Goal: Task Accomplishment & Management: Use online tool/utility

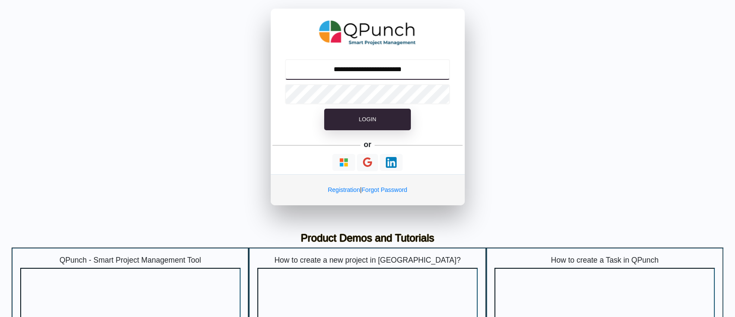
click at [372, 69] on input "**********" at bounding box center [367, 69] width 165 height 21
type input "**********"
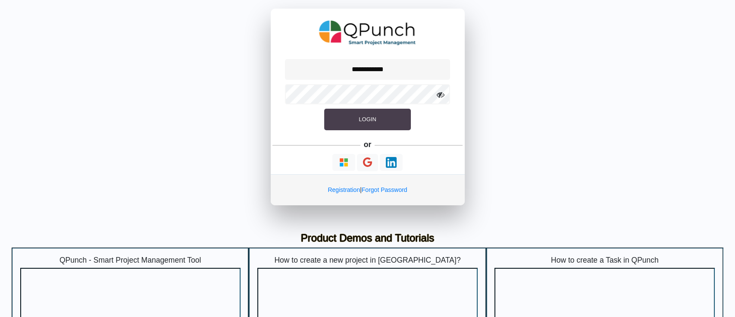
click at [363, 119] on span "Login" at bounding box center [367, 119] width 17 height 6
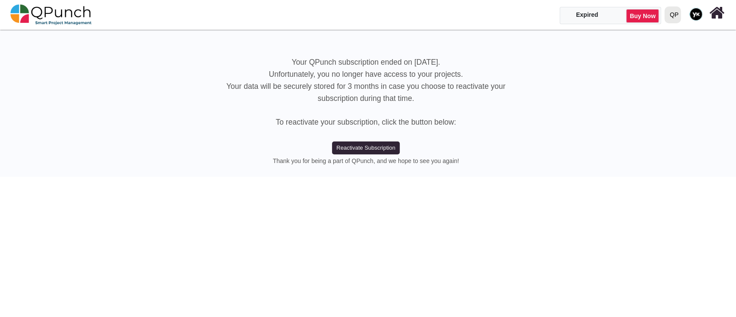
click at [671, 16] on div "QP" at bounding box center [673, 14] width 9 height 15
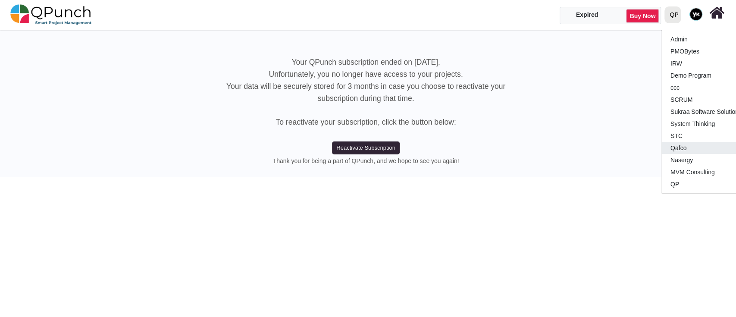
click at [679, 150] on link "Qafco" at bounding box center [712, 148] width 102 height 12
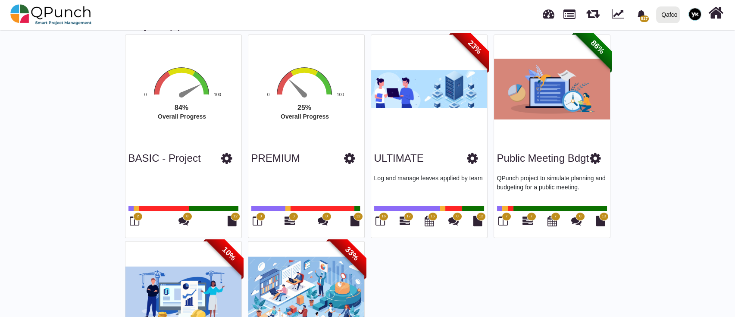
scroll to position [196, 0]
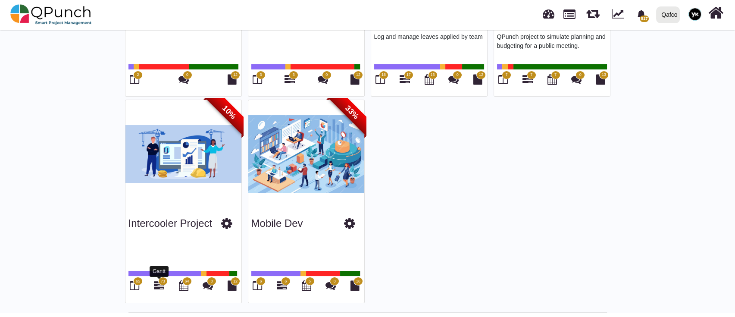
click at [159, 285] on icon at bounding box center [159, 285] width 10 height 10
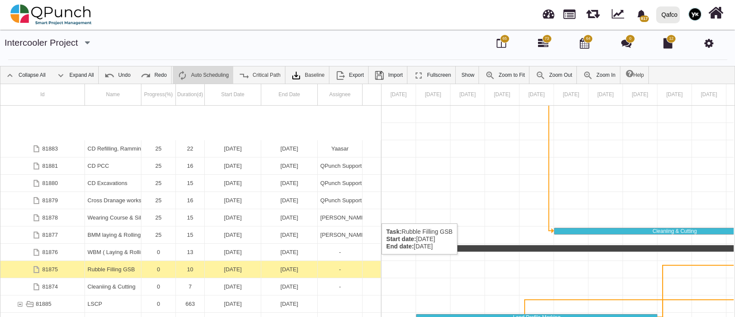
scroll to position [103, 0]
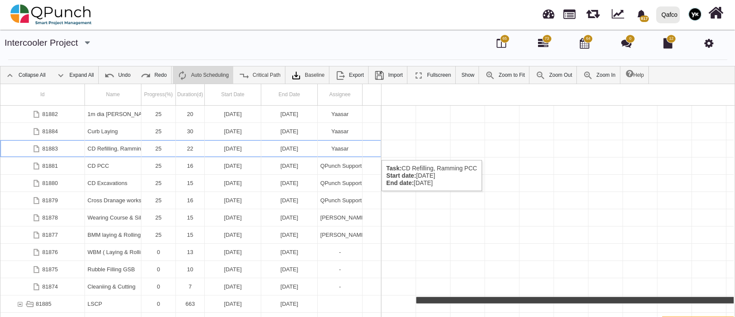
click at [181, 151] on div "22" at bounding box center [189, 148] width 23 height 17
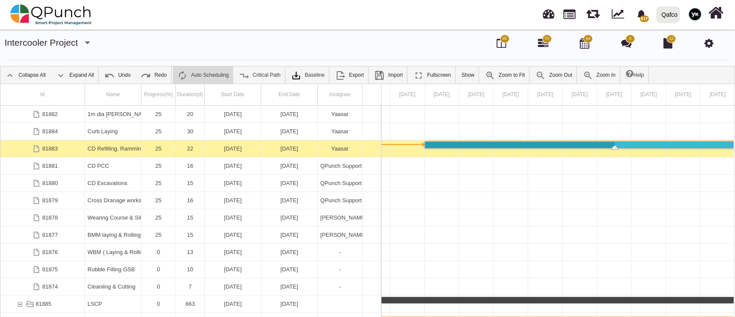
click at [181, 151] on div "22" at bounding box center [189, 148] width 23 height 17
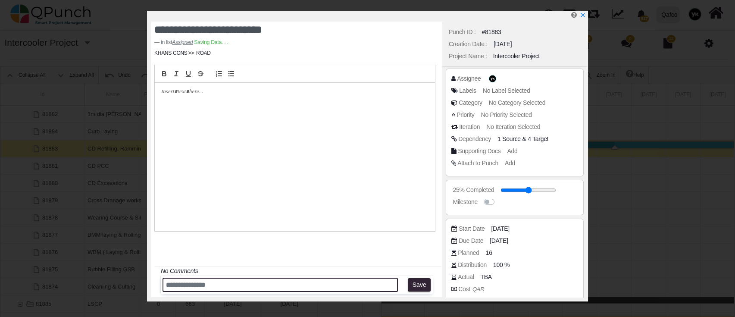
click at [275, 289] on input "text" at bounding box center [280, 285] width 235 height 14
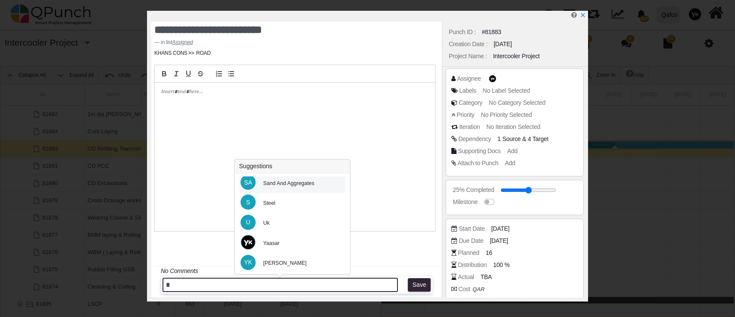
scroll to position [415, 0]
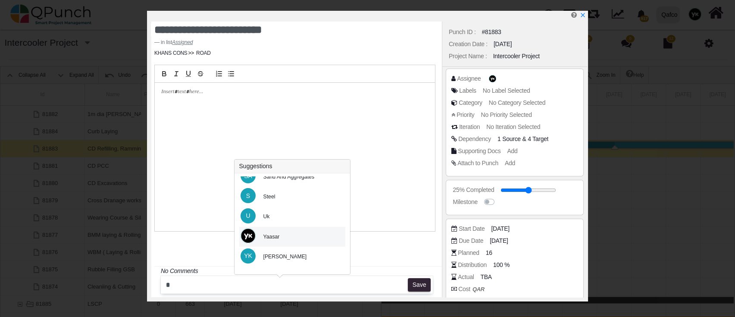
click at [276, 239] on div "Yaasar" at bounding box center [271, 237] width 16 height 8
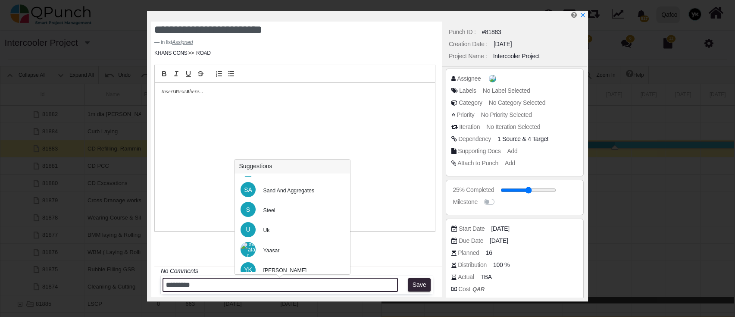
scroll to position [402, 0]
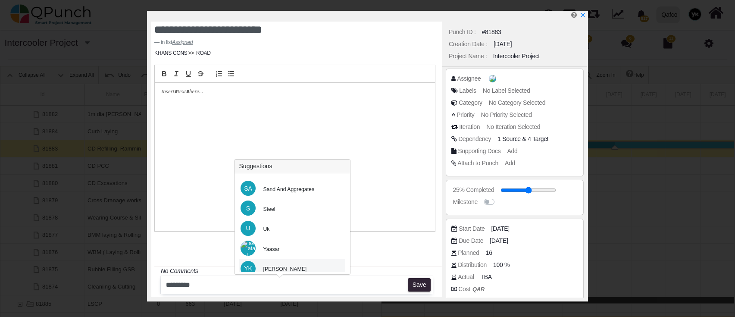
click at [273, 262] on div "[PERSON_NAME]" at bounding box center [285, 269] width 56 height 20
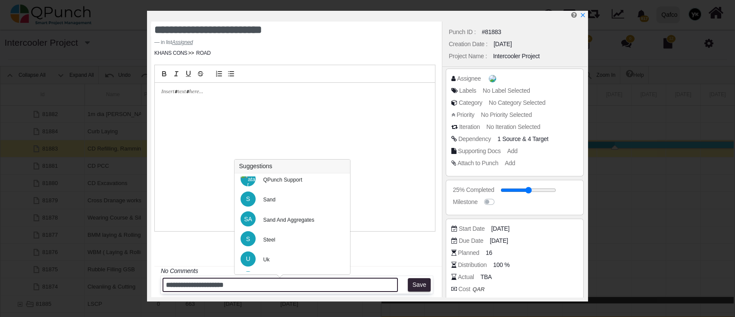
scroll to position [357, 0]
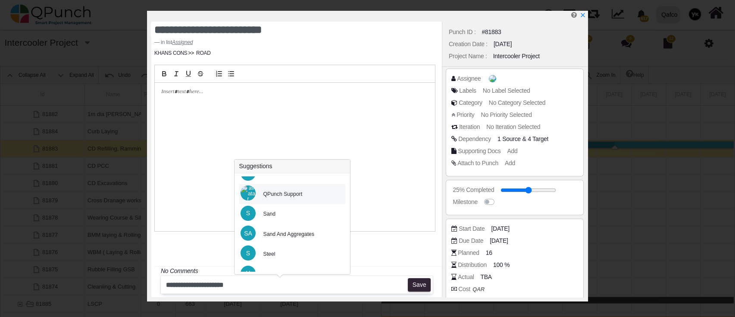
click at [279, 195] on div "QPunch Support" at bounding box center [282, 194] width 39 height 8
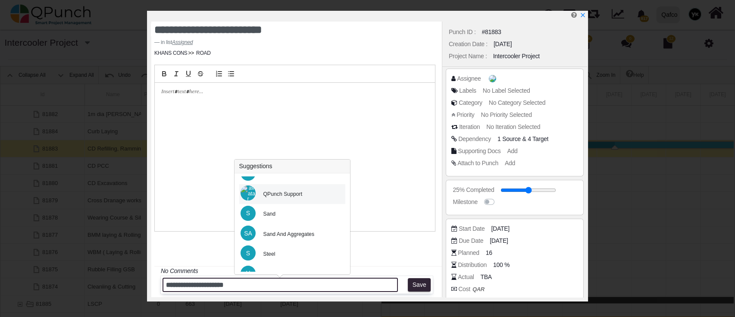
type input "**********"
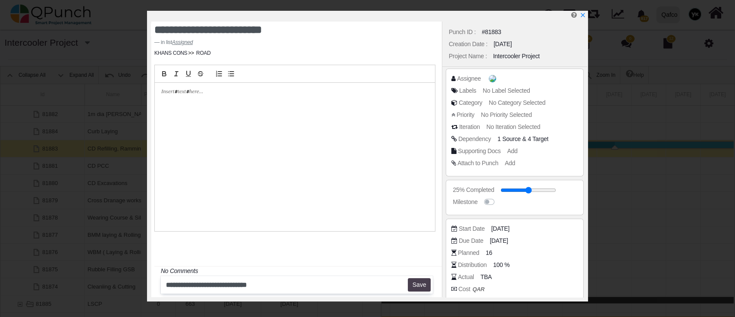
click at [414, 288] on button "Save" at bounding box center [419, 285] width 23 height 14
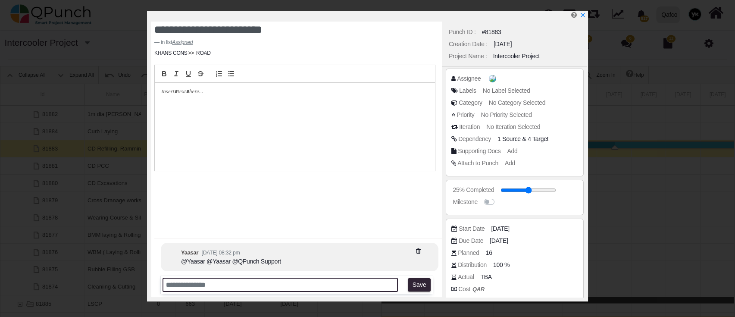
click at [330, 283] on input "text" at bounding box center [280, 285] width 235 height 14
type input "*****"
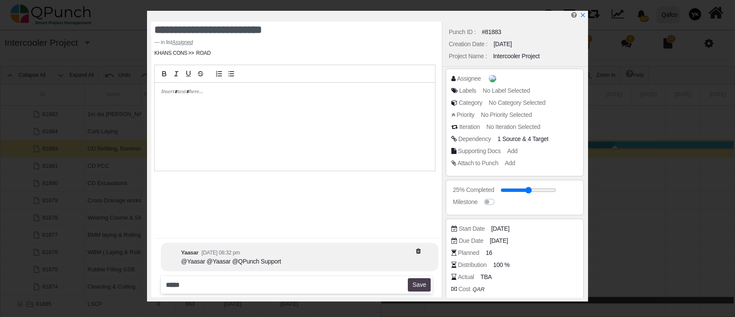
click at [421, 288] on button "Save" at bounding box center [419, 285] width 23 height 14
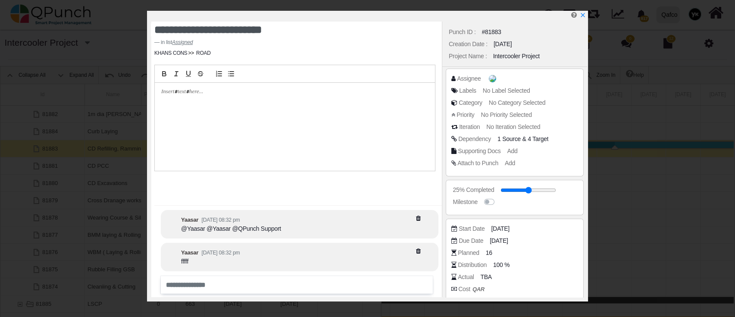
click at [584, 20] on div at bounding box center [369, 16] width 436 height 11
click at [582, 16] on icon "x" at bounding box center [582, 15] width 5 height 5
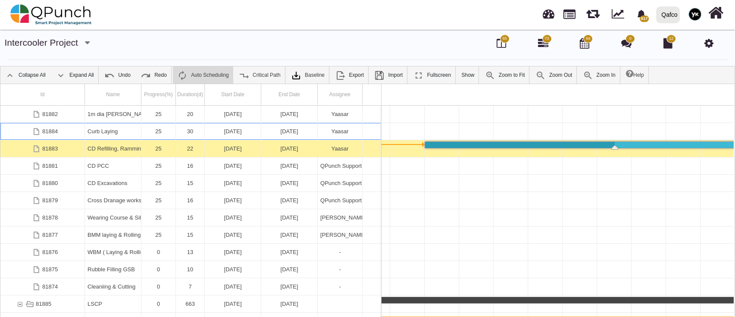
scroll to position [0, 4544]
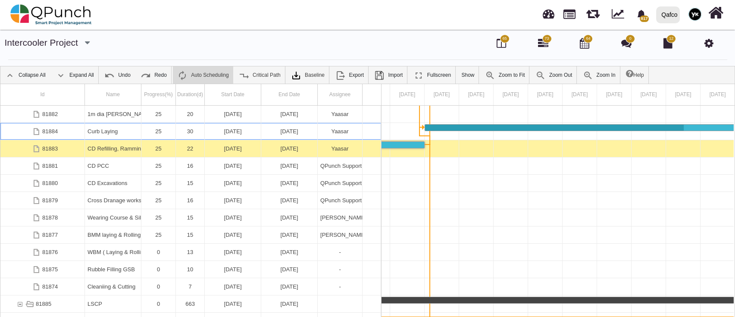
click at [121, 129] on div "Curb Laying" at bounding box center [113, 131] width 51 height 17
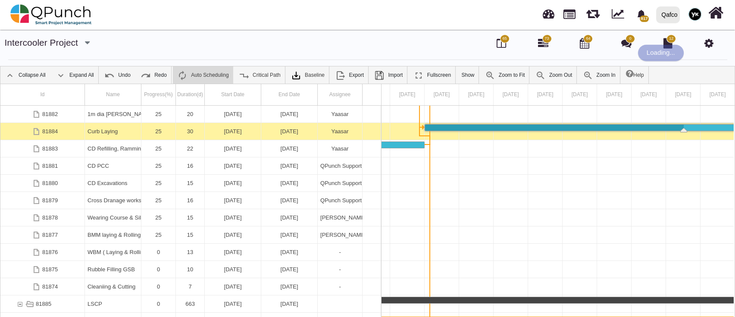
click at [121, 129] on div "Curb Laying" at bounding box center [113, 131] width 51 height 17
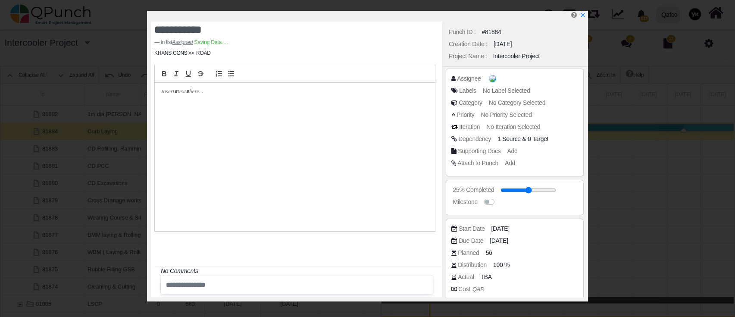
drag, startPoint x: 305, startPoint y: 271, endPoint x: 299, endPoint y: 282, distance: 12.2
click at [300, 233] on div "No Comments" at bounding box center [294, 233] width 281 height 0
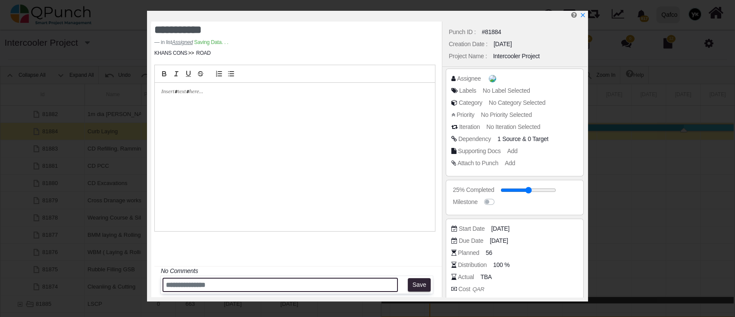
click at [299, 282] on input "text" at bounding box center [280, 285] width 235 height 14
click at [268, 287] on input "text" at bounding box center [280, 285] width 235 height 14
type input "******"
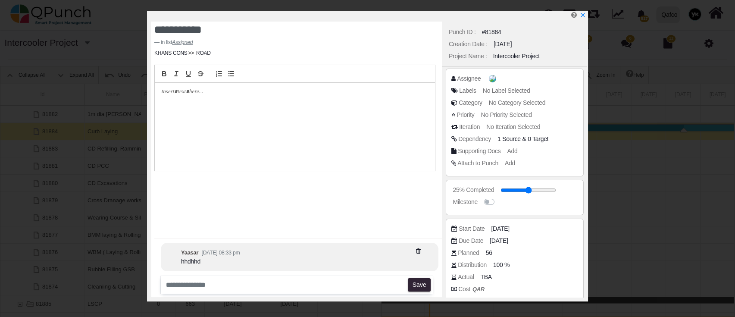
click at [586, 18] on div at bounding box center [369, 16] width 436 height 11
click at [583, 16] on icon "x" at bounding box center [582, 15] width 5 height 5
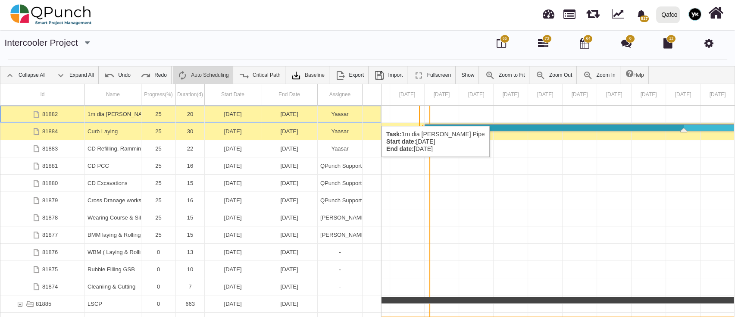
scroll to position [0, 3509]
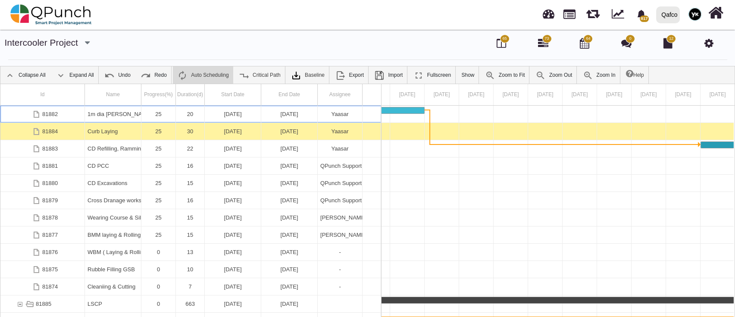
click at [170, 117] on div "25" at bounding box center [158, 114] width 29 height 17
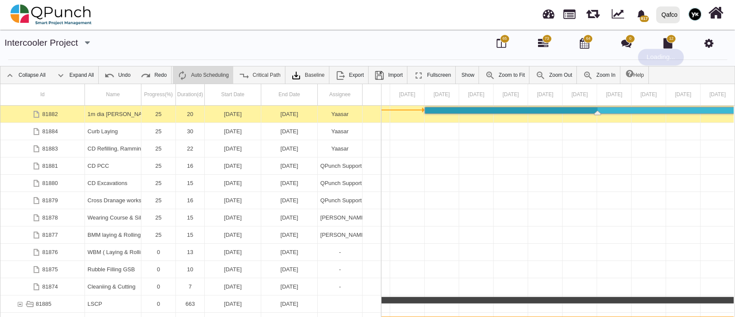
click at [170, 117] on div "25" at bounding box center [158, 114] width 29 height 17
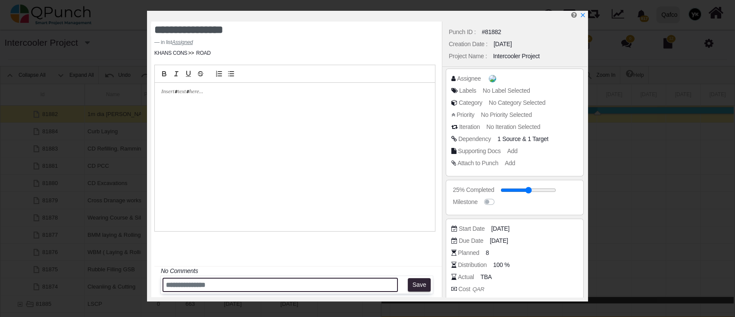
click at [222, 291] on input "text" at bounding box center [280, 285] width 235 height 14
type input "**********"
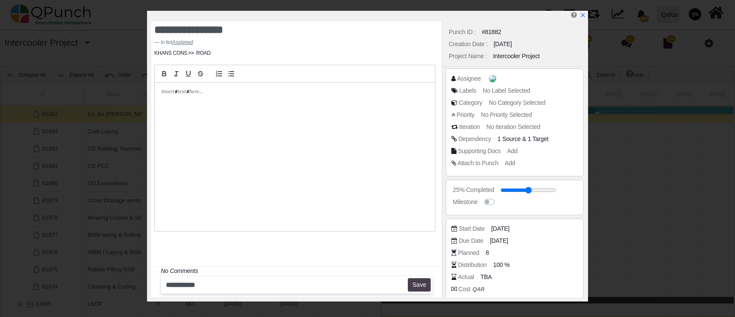
click at [421, 284] on button "Save" at bounding box center [419, 285] width 23 height 14
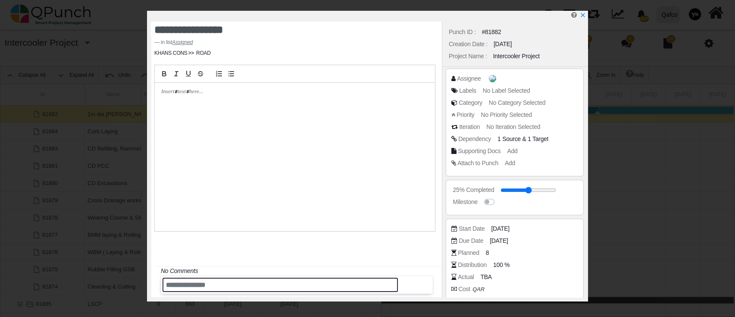
click at [270, 281] on input "text" at bounding box center [280, 285] width 235 height 14
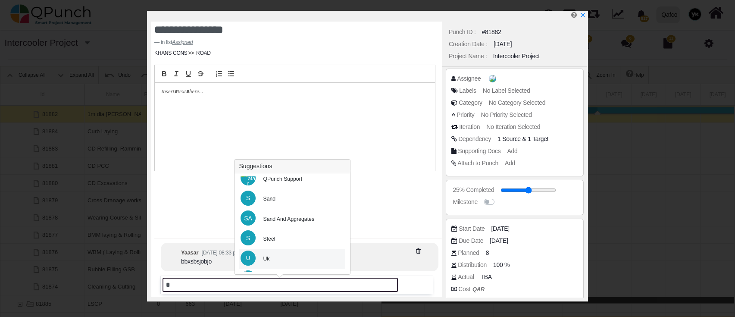
scroll to position [357, 0]
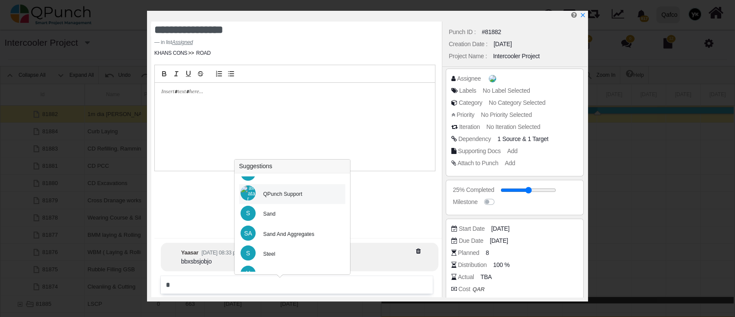
click at [286, 203] on div "QPunch Support" at bounding box center [282, 194] width 51 height 20
type input "**********"
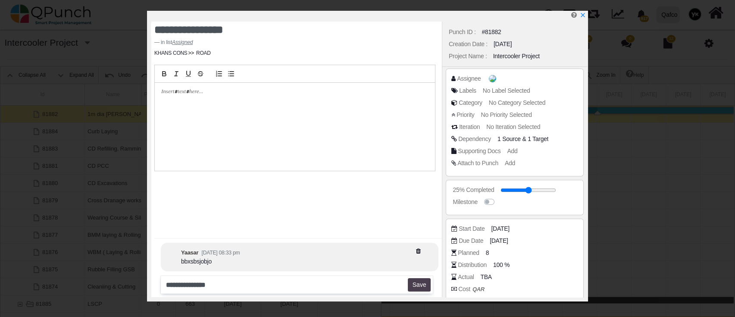
click at [418, 284] on button "Save" at bounding box center [419, 285] width 23 height 14
click at [331, 173] on div "**********" at bounding box center [294, 173] width 281 height 0
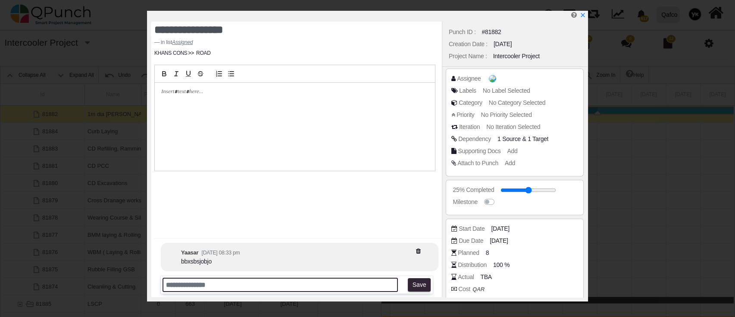
click at [330, 279] on input "text" at bounding box center [280, 285] width 235 height 14
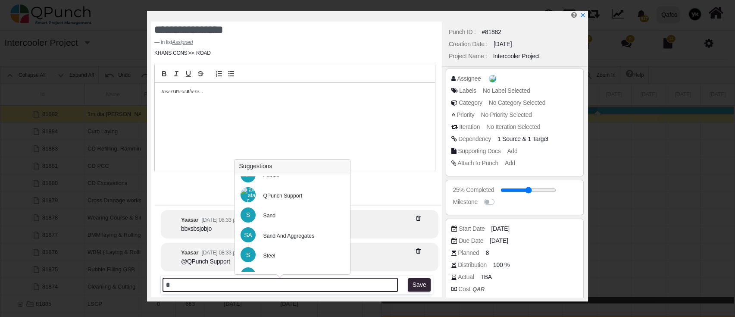
scroll to position [415, 0]
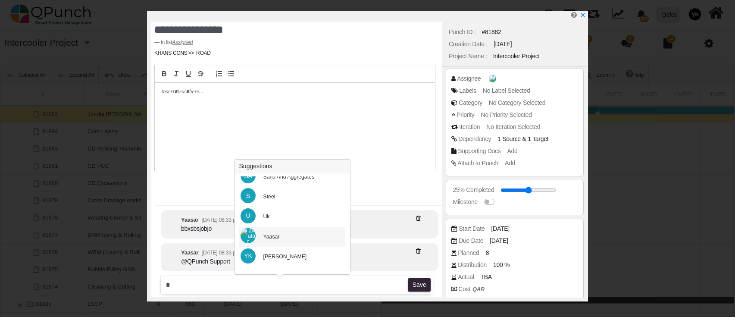
click at [284, 241] on div "Yaasar" at bounding box center [292, 237] width 106 height 20
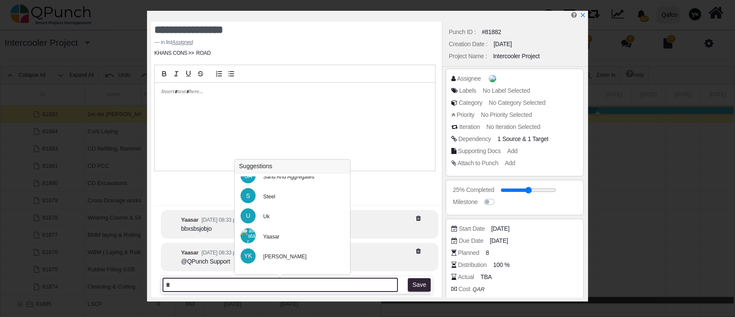
type input "*******"
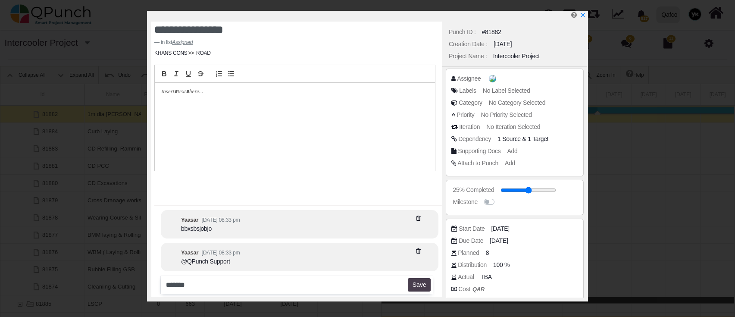
click at [409, 283] on button "Save" at bounding box center [419, 285] width 23 height 14
click at [587, 10] on div "**********" at bounding box center [367, 158] width 735 height 317
click at [585, 12] on icon "x" at bounding box center [582, 15] width 7 height 7
